Goal: Task Accomplishment & Management: Manage account settings

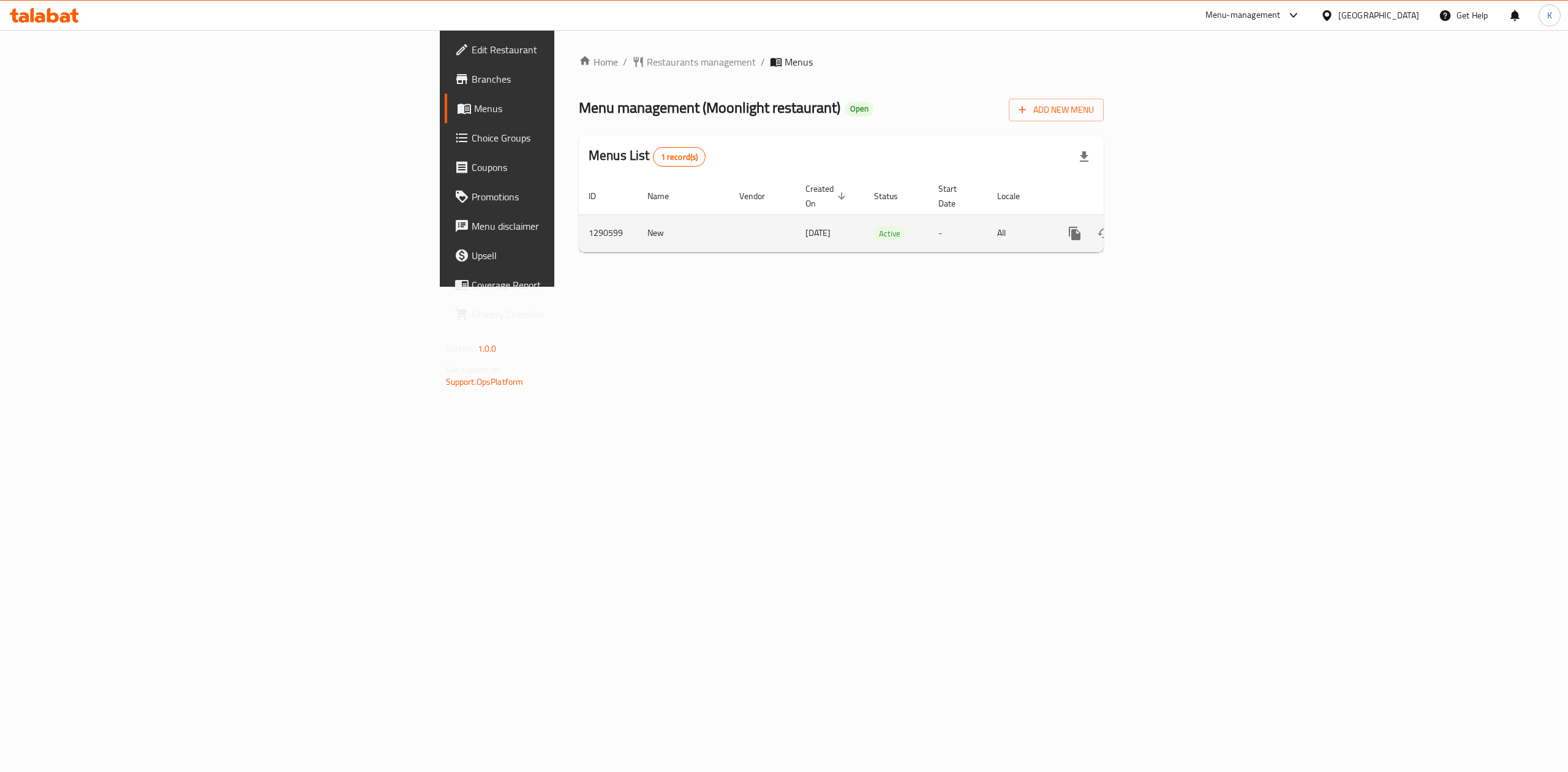
click at [1170, 226] on icon "enhanced table" at bounding box center [1163, 233] width 15 height 15
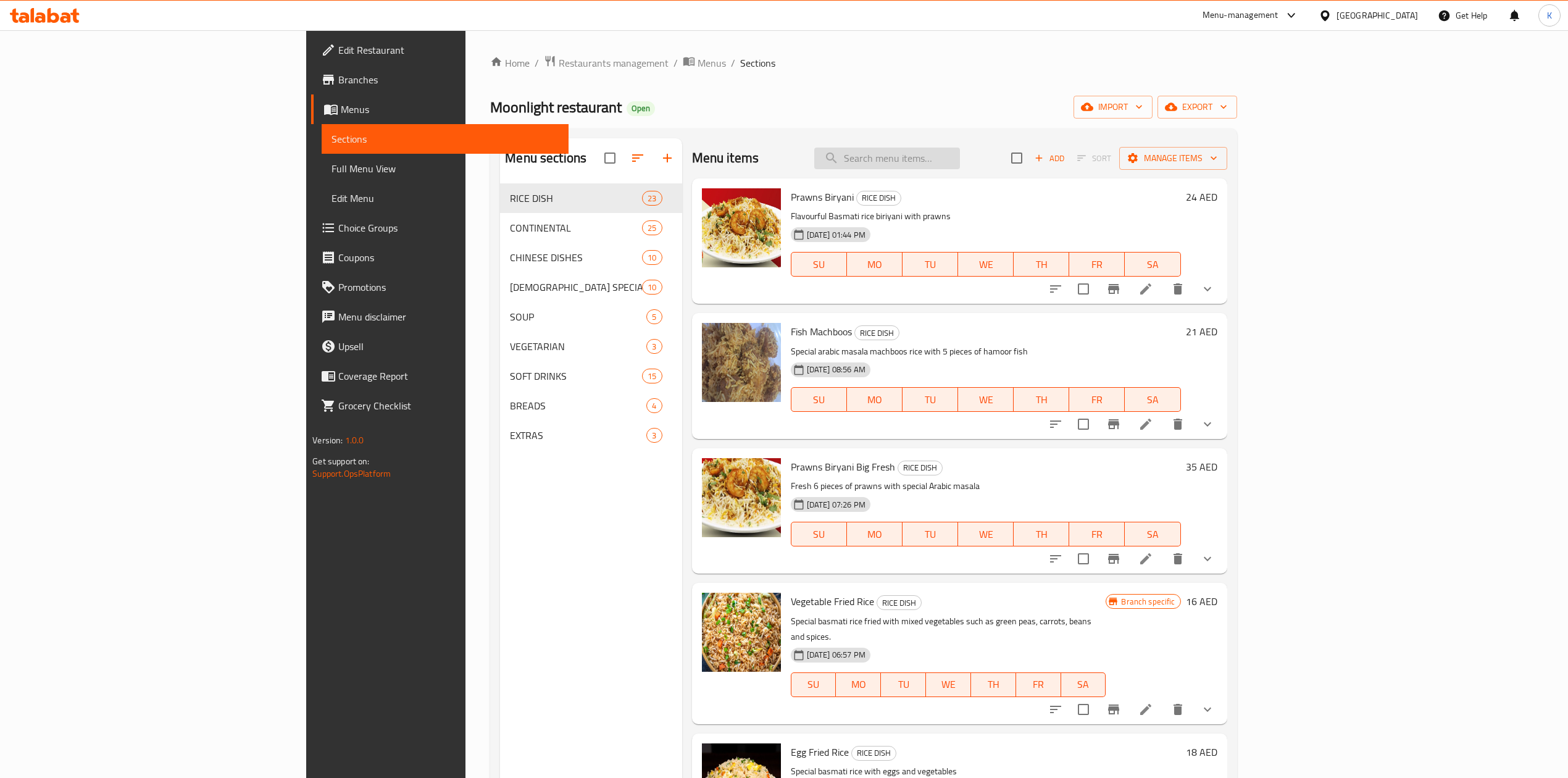
click at [960, 164] on input "search" at bounding box center [887, 158] width 145 height 22
paste input "Sprite Bottle 1.5 Liter"
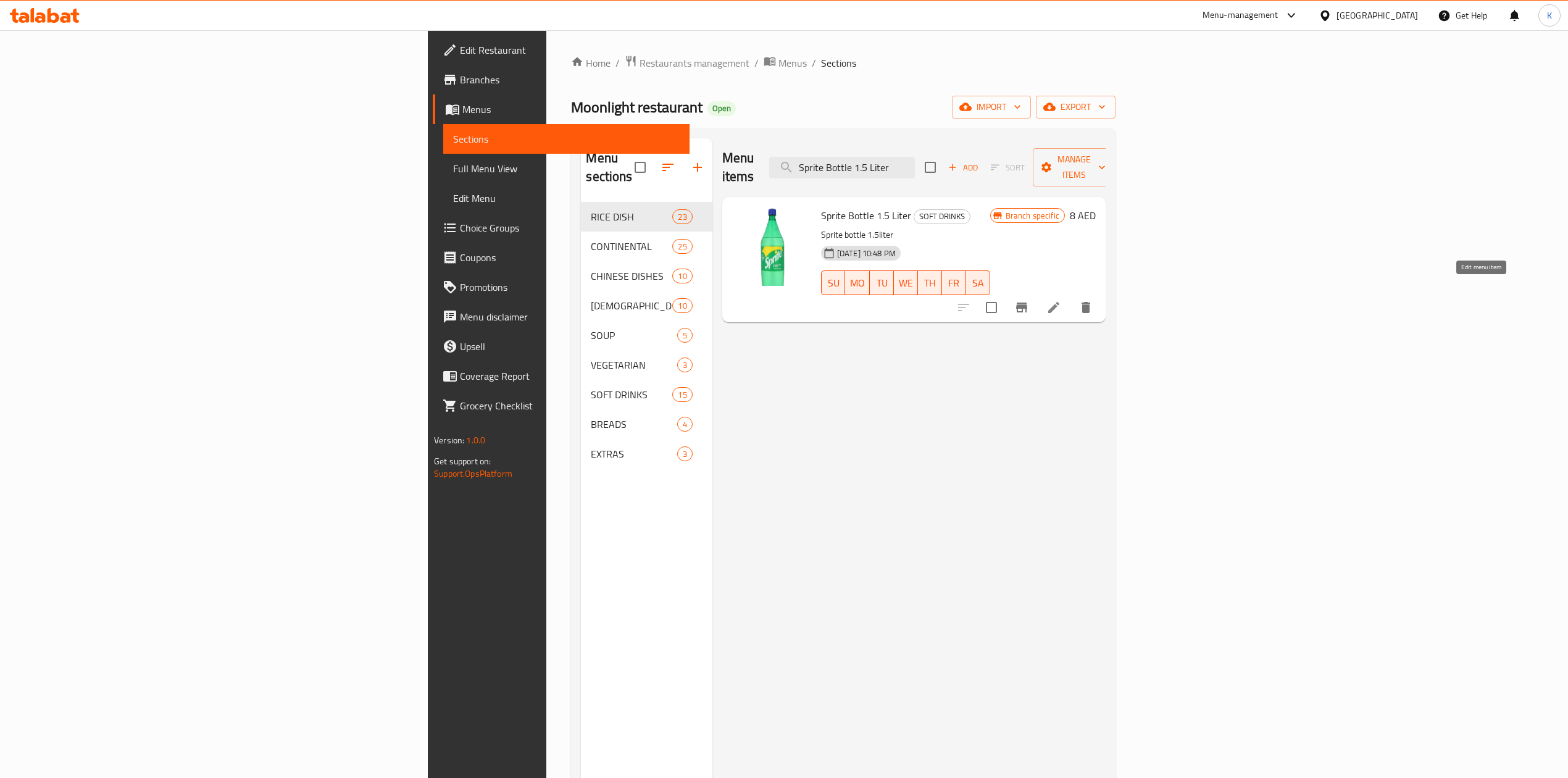
type input "Sprite Bottle 1.5 Liter"
click at [1061, 300] on icon at bounding box center [1053, 306] width 15 height 15
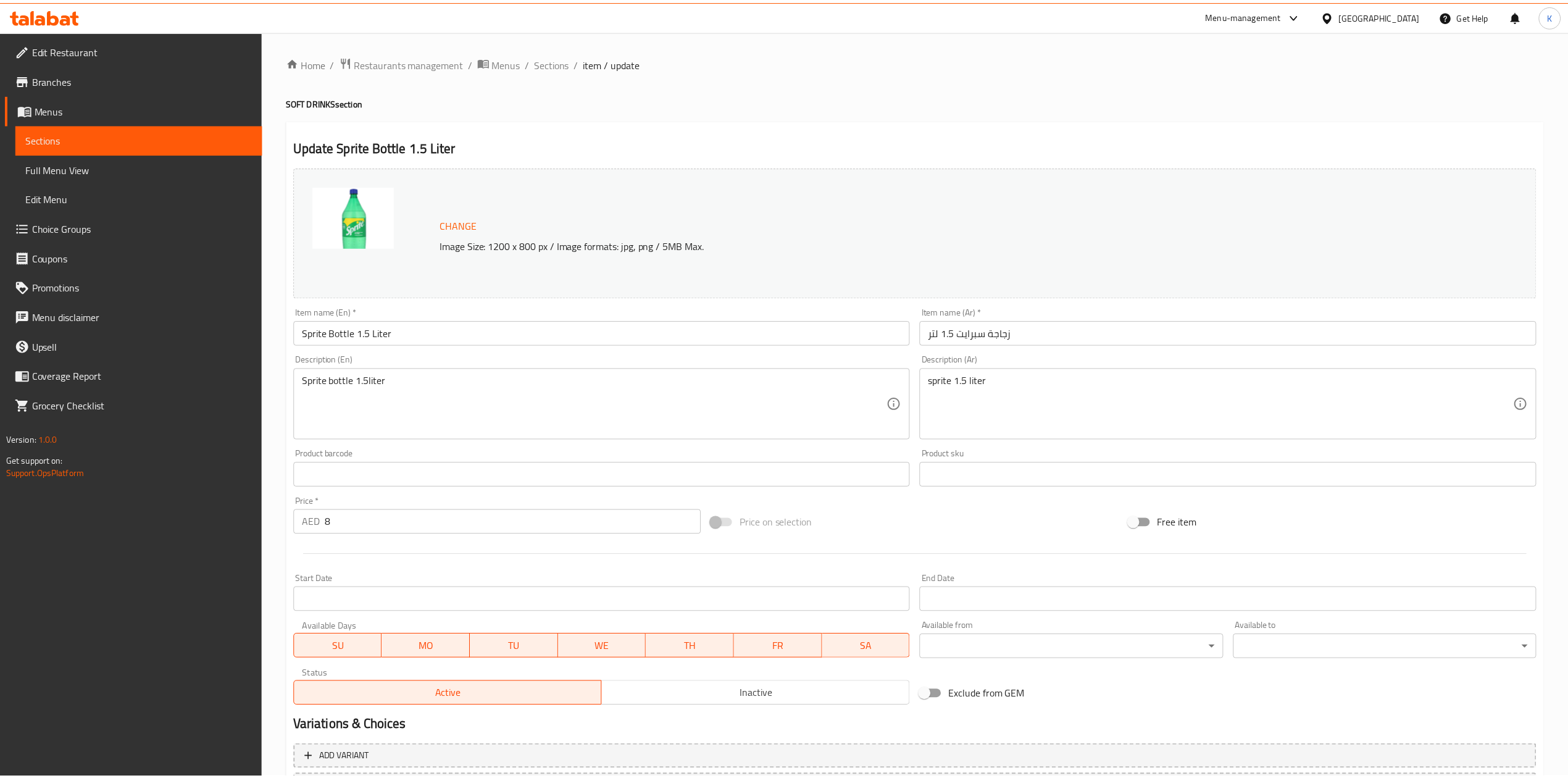
scroll to position [112, 0]
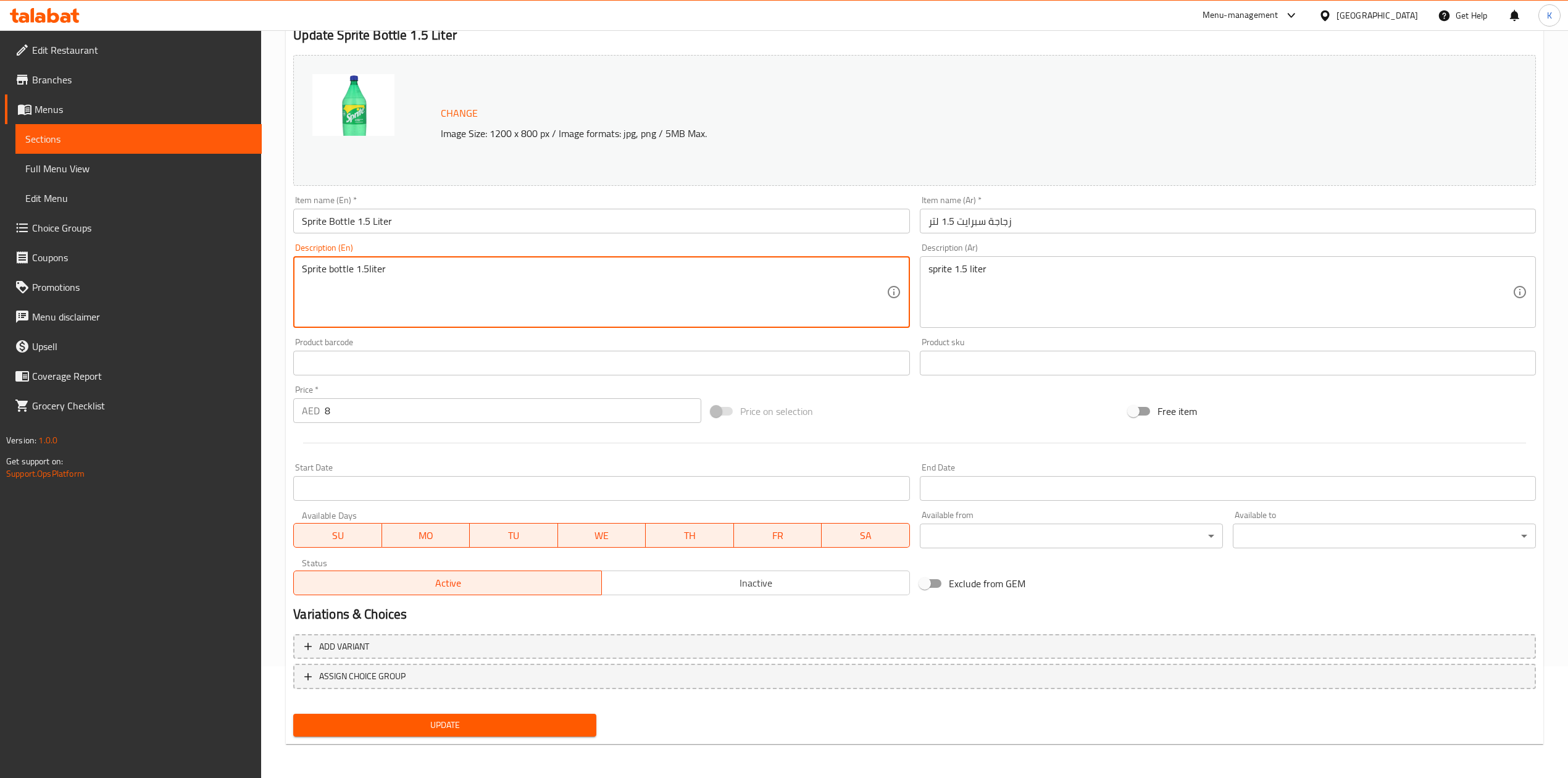
click at [339, 272] on textarea "Sprite bottle 1.5liter" at bounding box center [593, 293] width 585 height 59
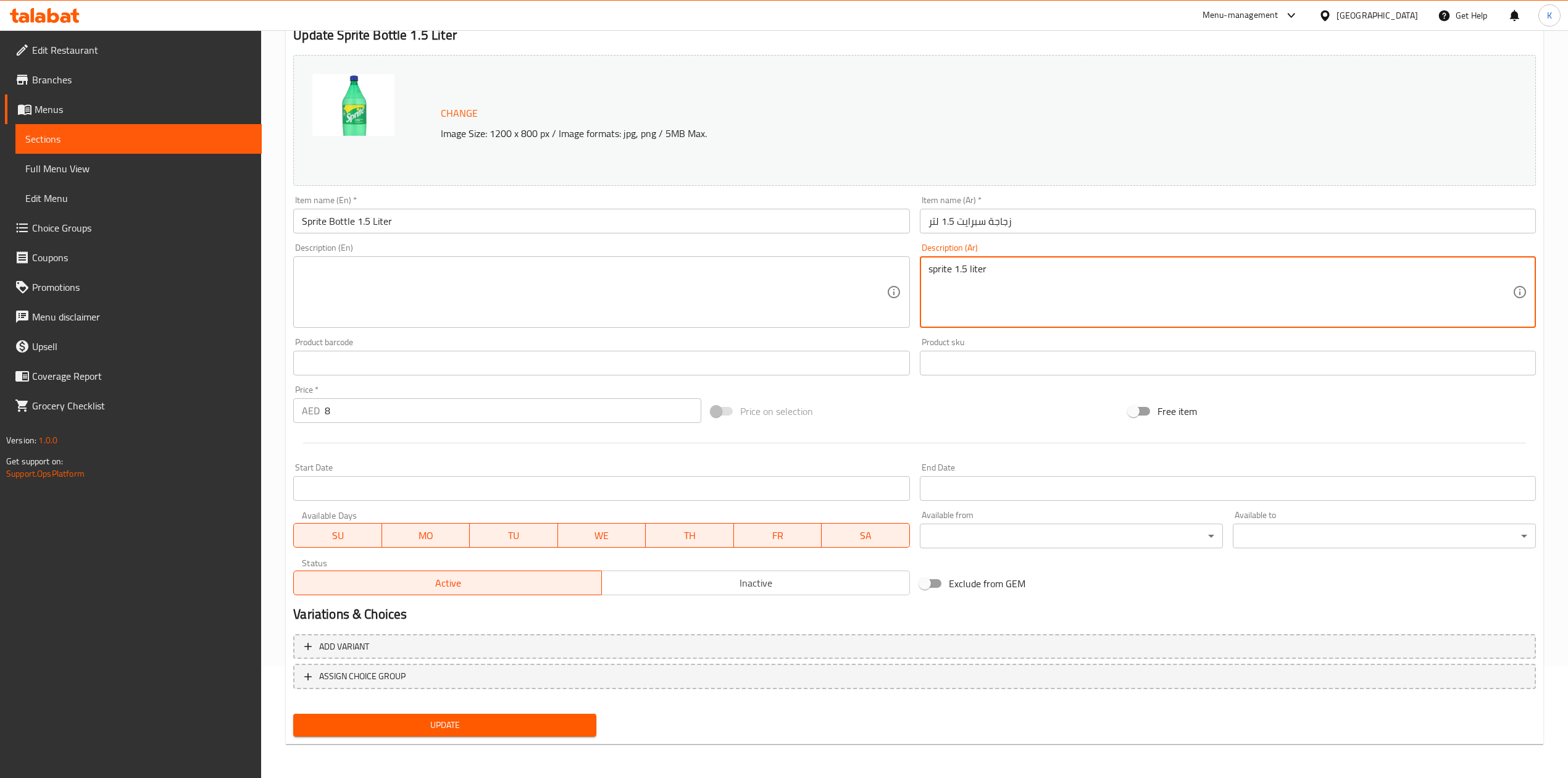
click at [952, 269] on textarea "sprite 1.5 liter" at bounding box center [1220, 293] width 585 height 59
click at [488, 732] on span "Update" at bounding box center [445, 725] width 283 height 16
